Goal: Navigation & Orientation: Find specific page/section

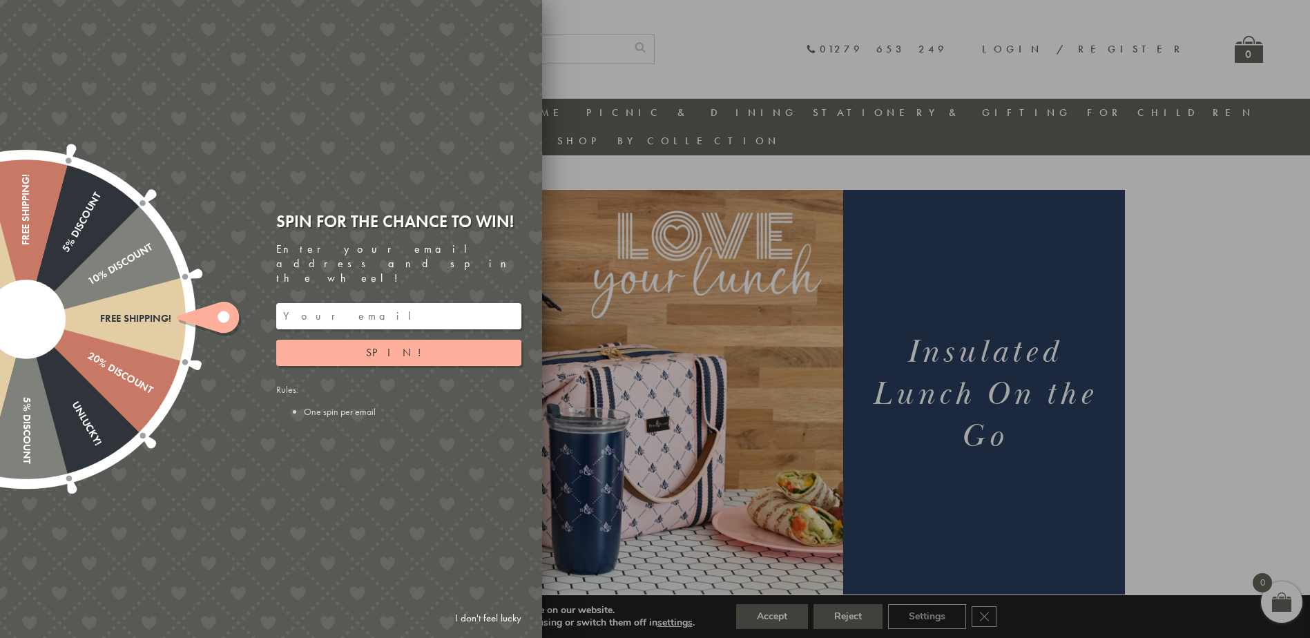
click at [828, 37] on div at bounding box center [655, 319] width 1310 height 638
click at [843, 59] on div at bounding box center [655, 319] width 1310 height 638
click at [484, 617] on link "I don't feel lucky" at bounding box center [488, 619] width 80 height 26
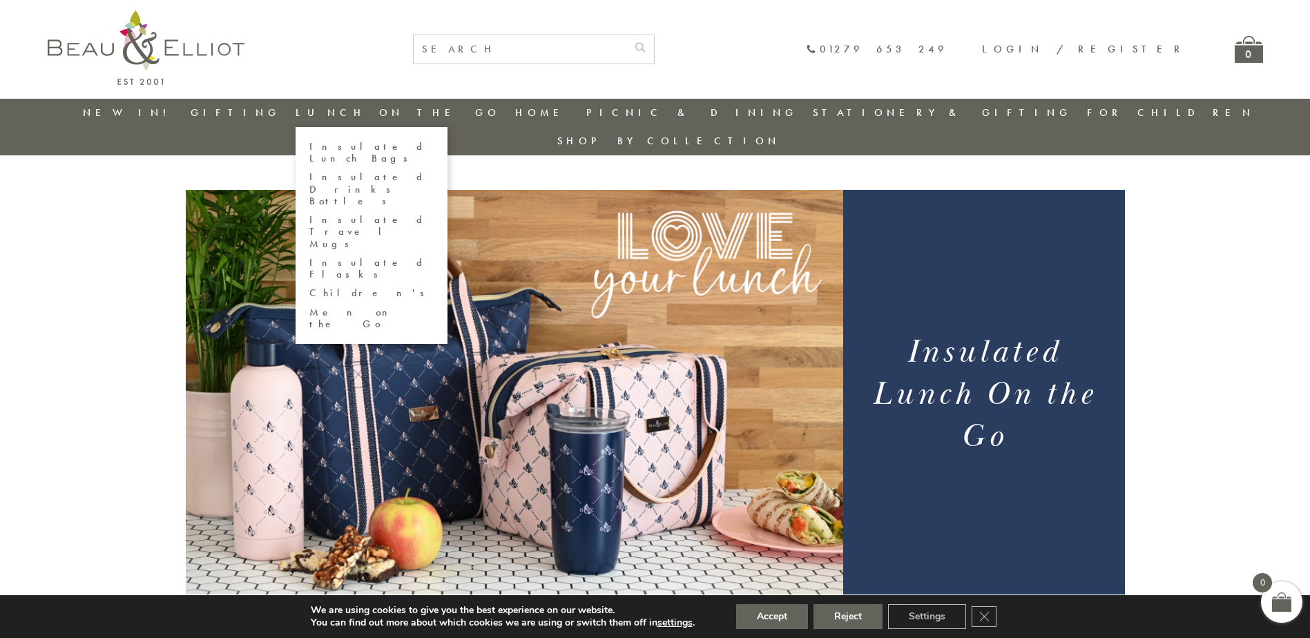
click at [402, 150] on link "Insulated Lunch Bags" at bounding box center [371, 153] width 124 height 24
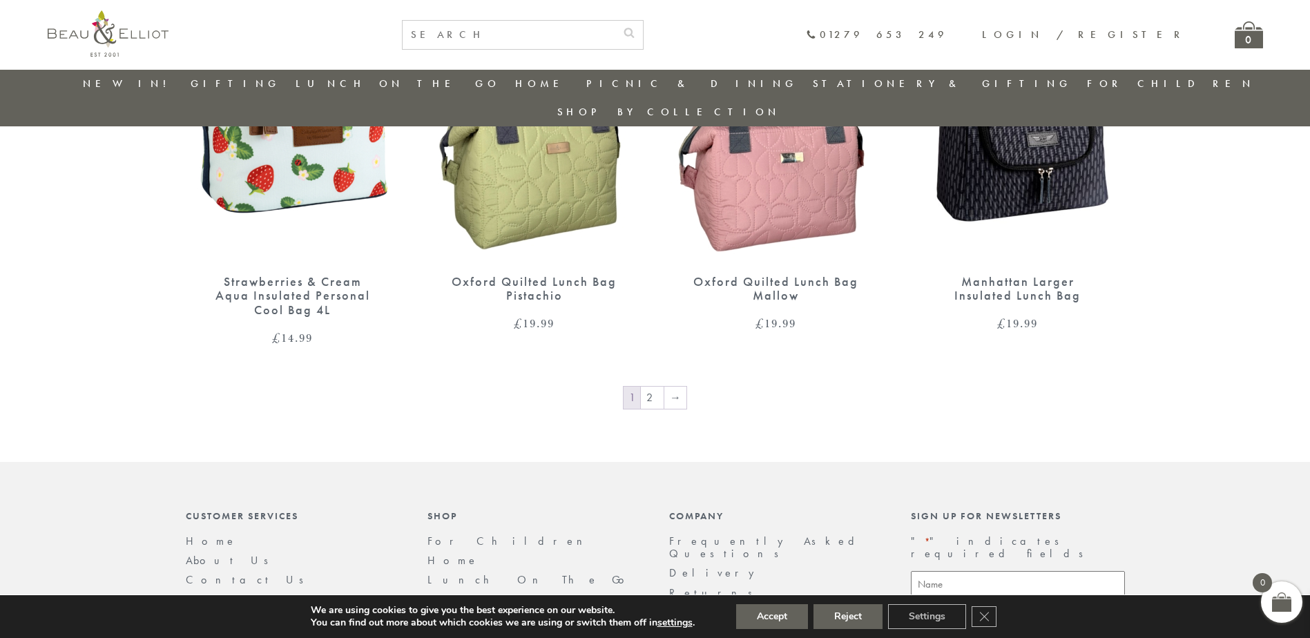
scroll to position [2388, 0]
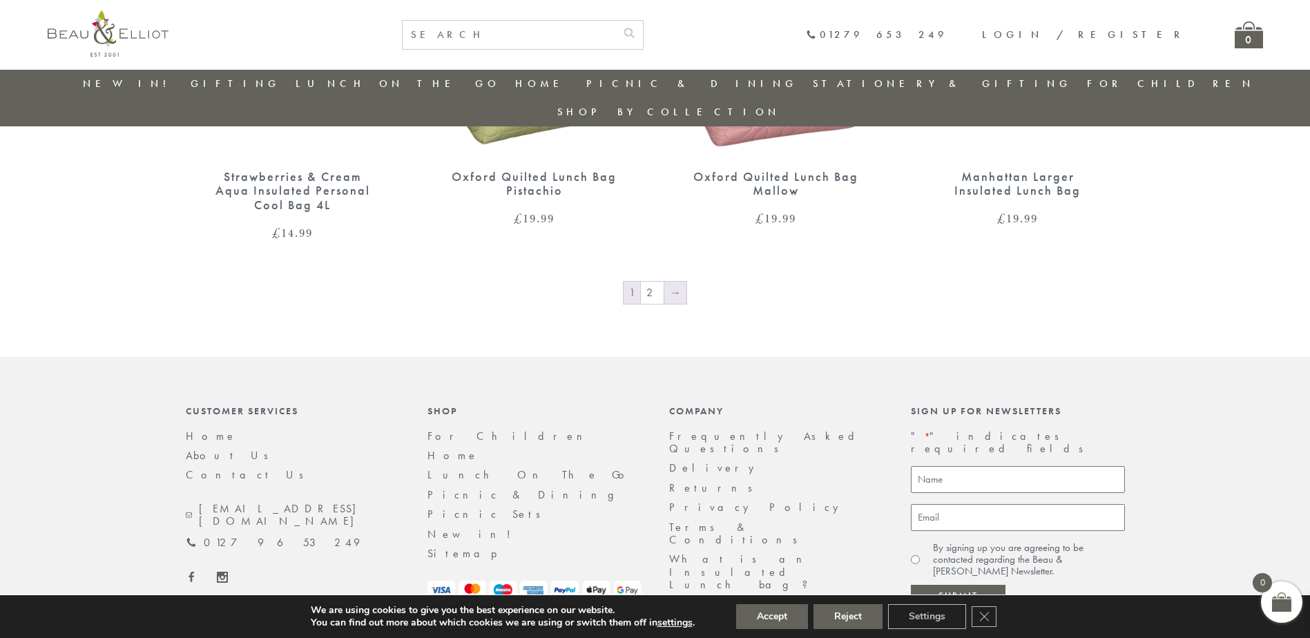
click at [664, 282] on link "→" at bounding box center [675, 293] width 22 height 22
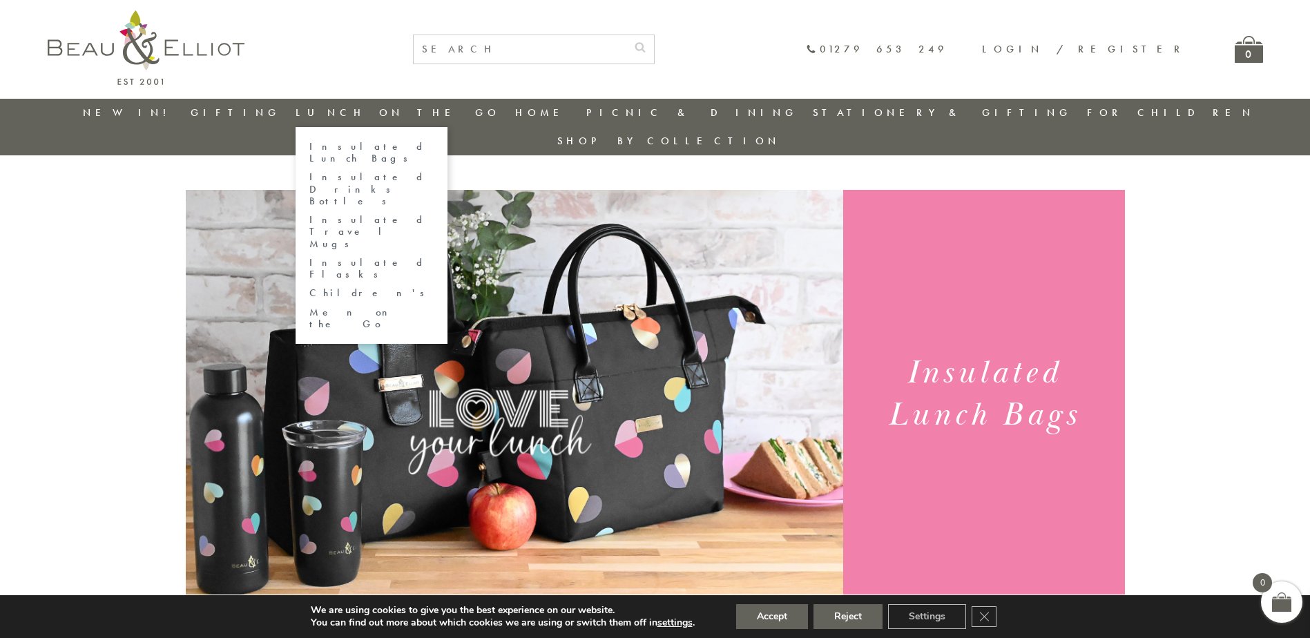
click at [381, 307] on link "Men on the Go" at bounding box center [371, 319] width 124 height 24
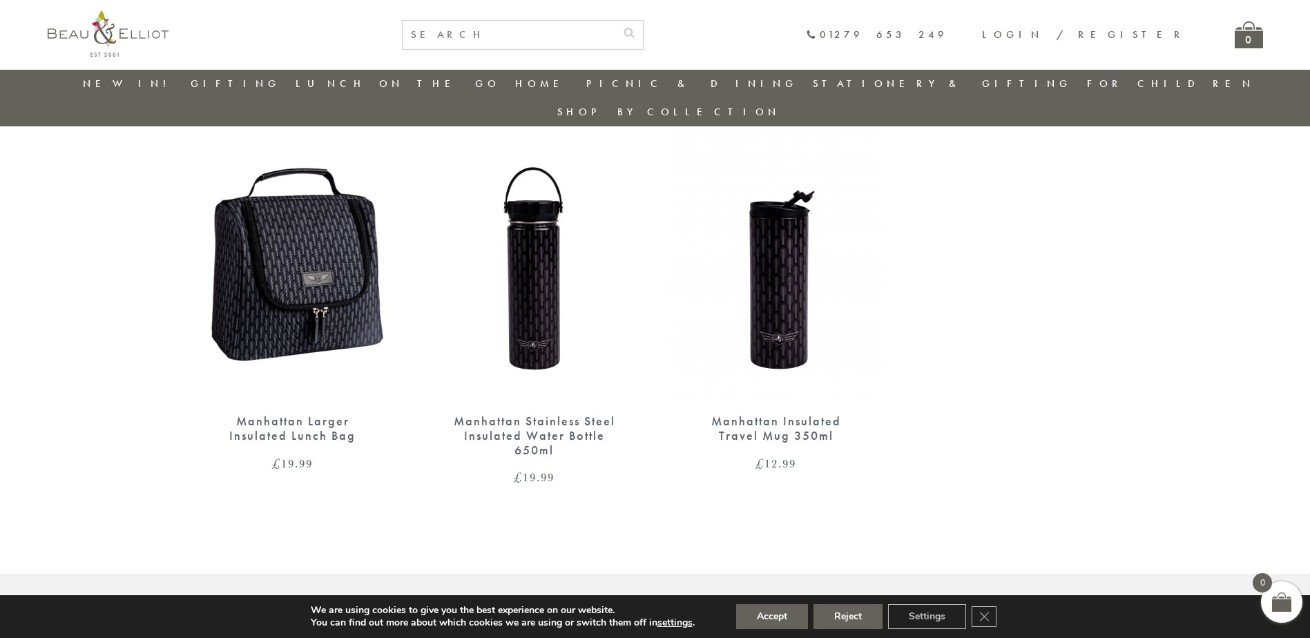
scroll to position [523, 0]
